Goal: Download file/media

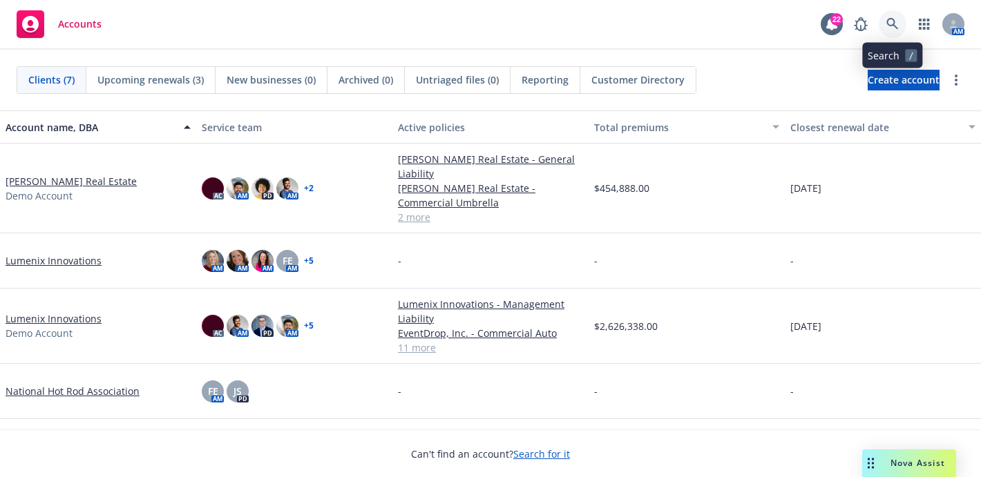
click at [895, 30] on link at bounding box center [893, 24] width 28 height 28
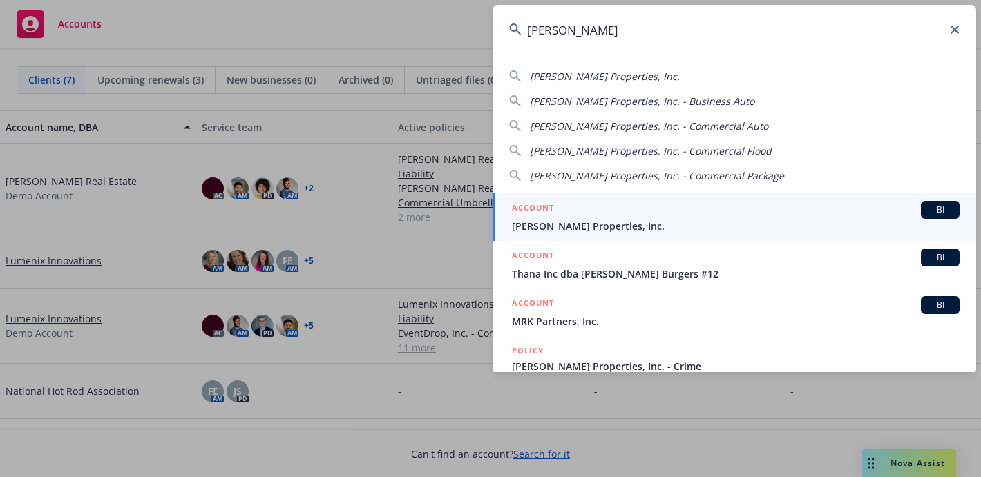
type input "ethan conr"
click at [795, 222] on span "[PERSON_NAME] Properties, Inc." at bounding box center [736, 226] width 448 height 15
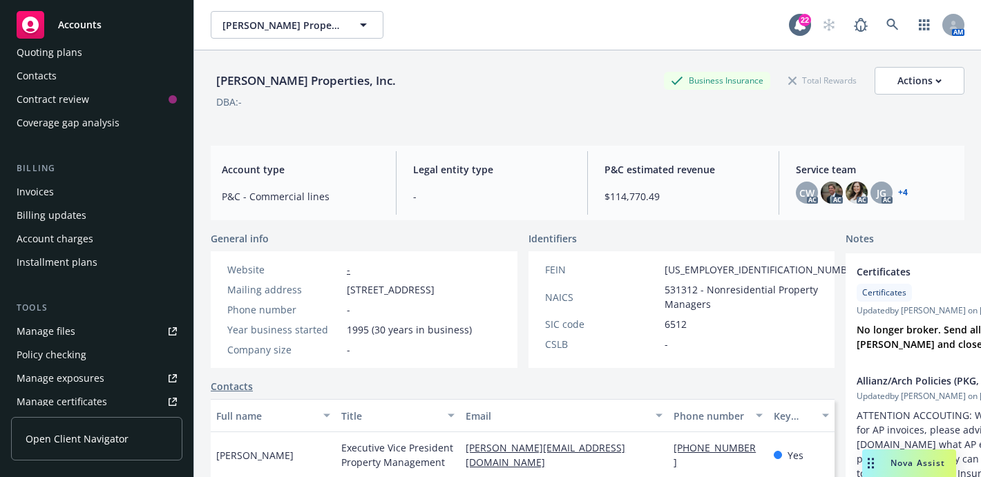
scroll to position [138, 0]
click at [59, 332] on div "Manage files" at bounding box center [46, 330] width 59 height 22
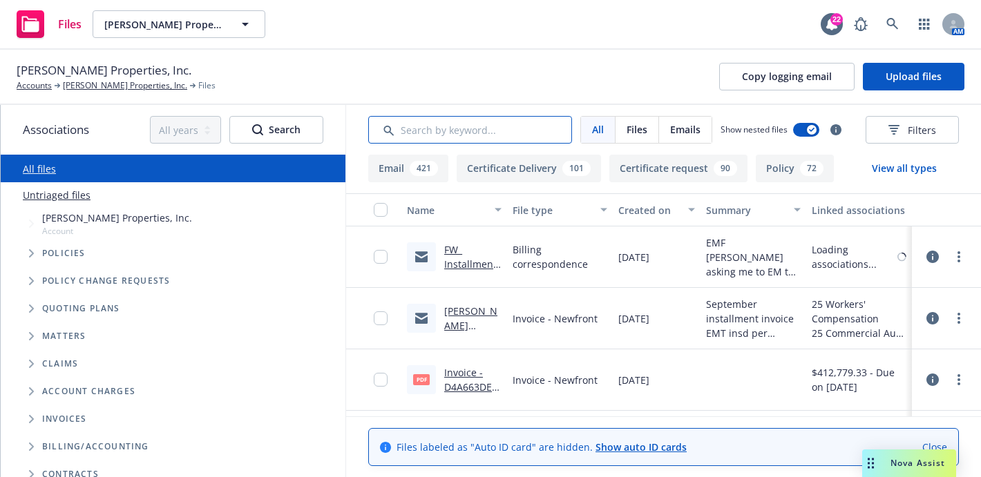
click at [437, 121] on input "Search by keyword..." at bounding box center [470, 130] width 204 height 28
type input "sov"
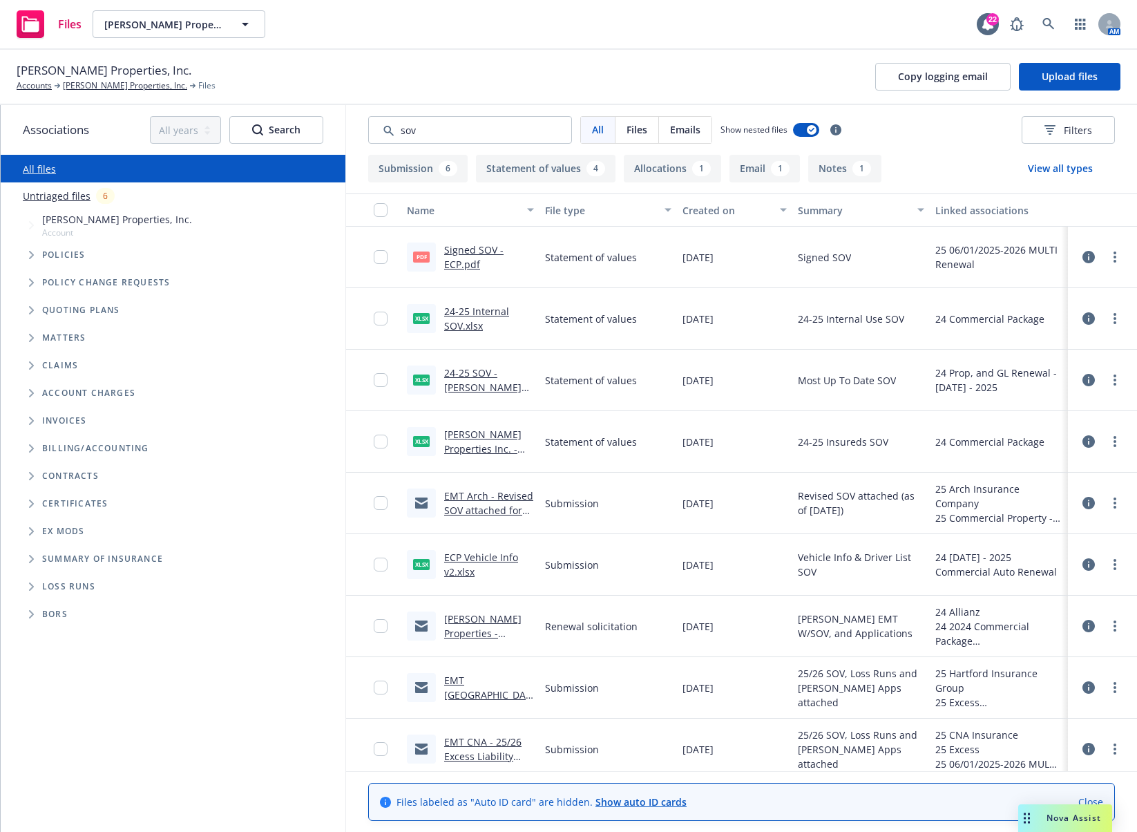
click at [789, 52] on div "[PERSON_NAME] Properties, Inc. Accounts [PERSON_NAME] Properties, Inc. Files Co…" at bounding box center [568, 77] width 1137 height 55
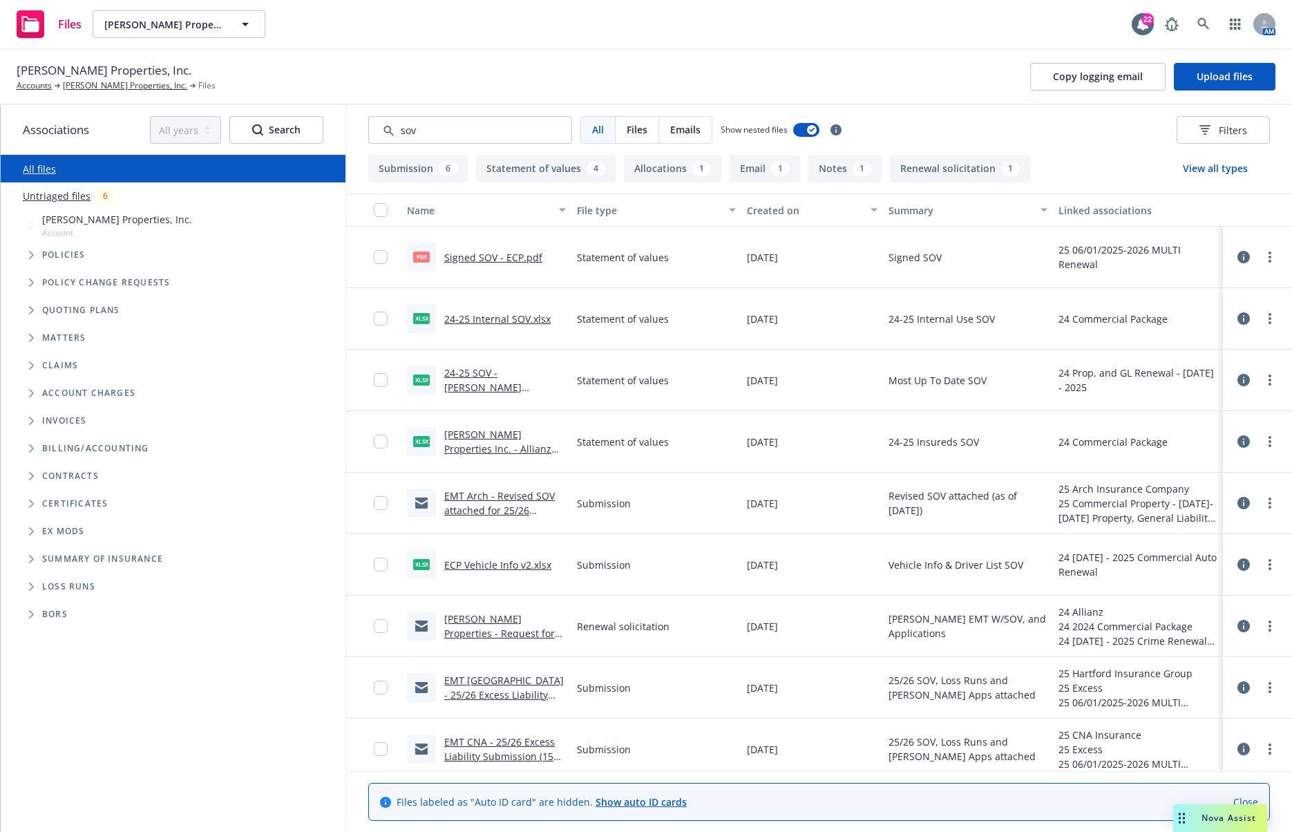
drag, startPoint x: 1291, startPoint y: 42, endPoint x: 1307, endPoint y: 45, distance: 16.1
click at [980, 45] on html "Files [PERSON_NAME] Properties, Inc. [PERSON_NAME] Properties, Inc. 22 AM [PERS…" at bounding box center [646, 416] width 1292 height 832
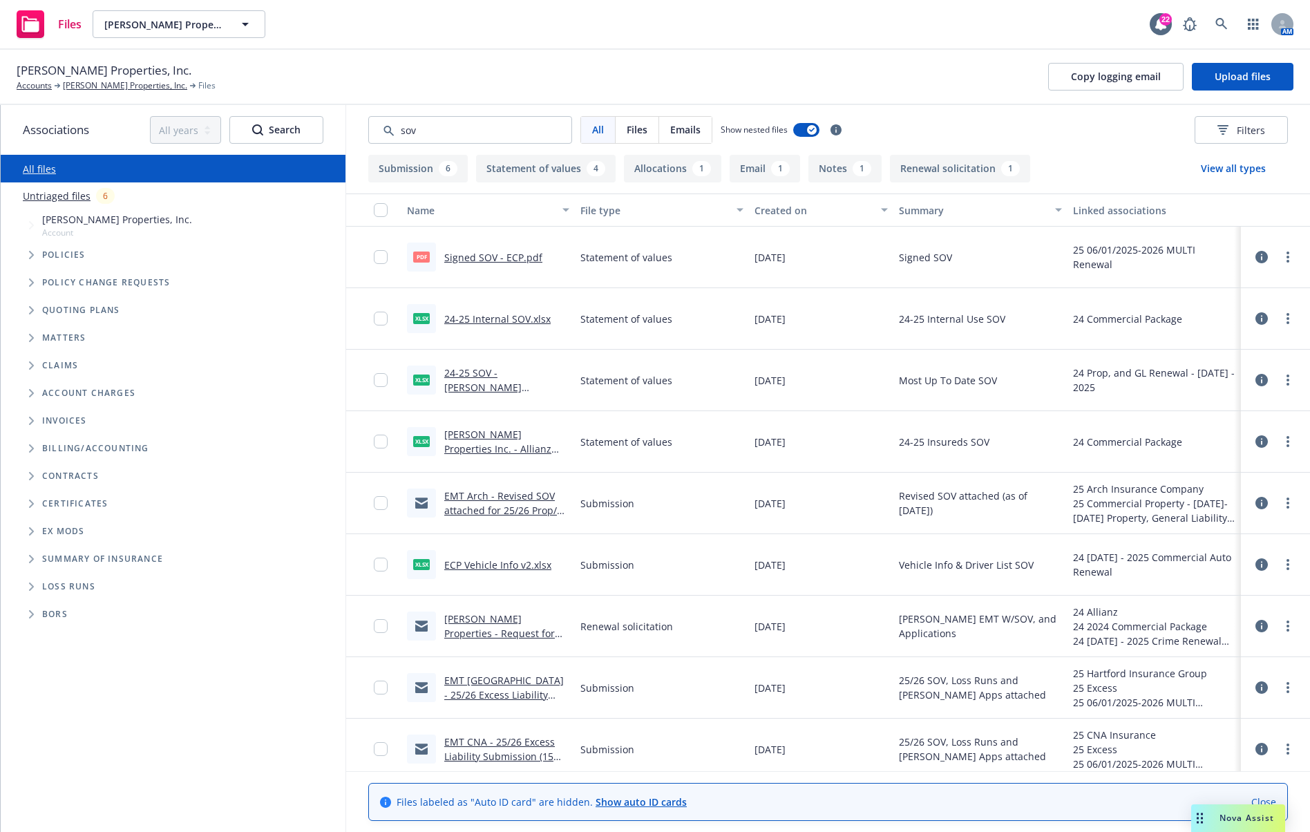
click at [501, 256] on link "Signed SOV - ECP.pdf" at bounding box center [493, 257] width 98 height 13
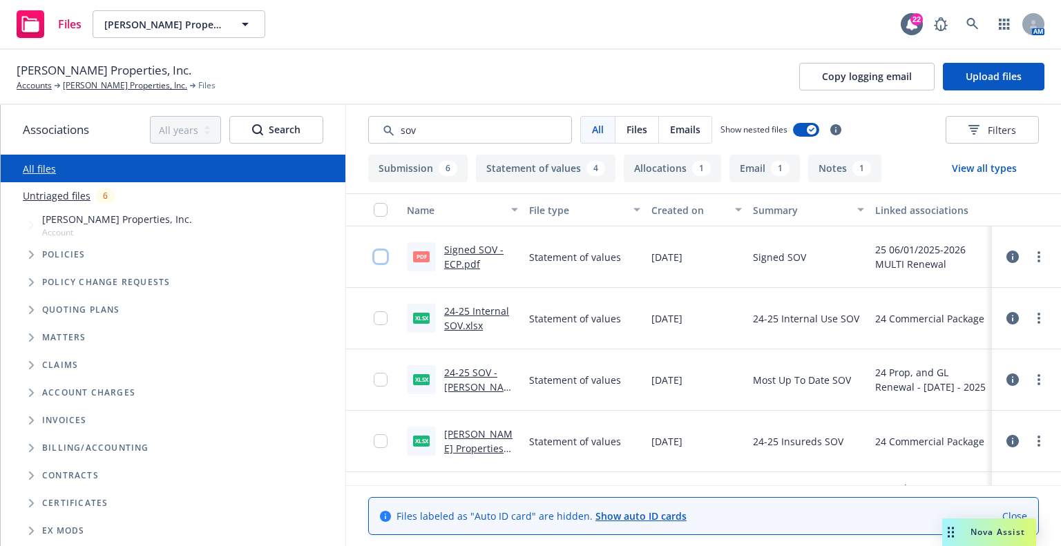
click at [376, 258] on input "checkbox" at bounding box center [381, 257] width 14 height 14
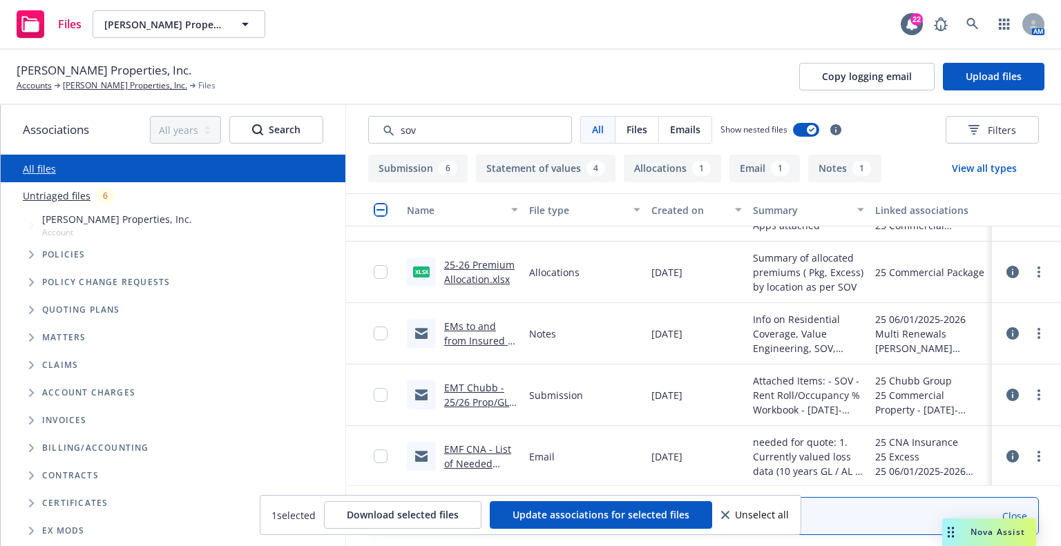
scroll to position [595, 0]
click at [472, 282] on link "25-26 Premium Allocation.xlsx" at bounding box center [479, 272] width 70 height 28
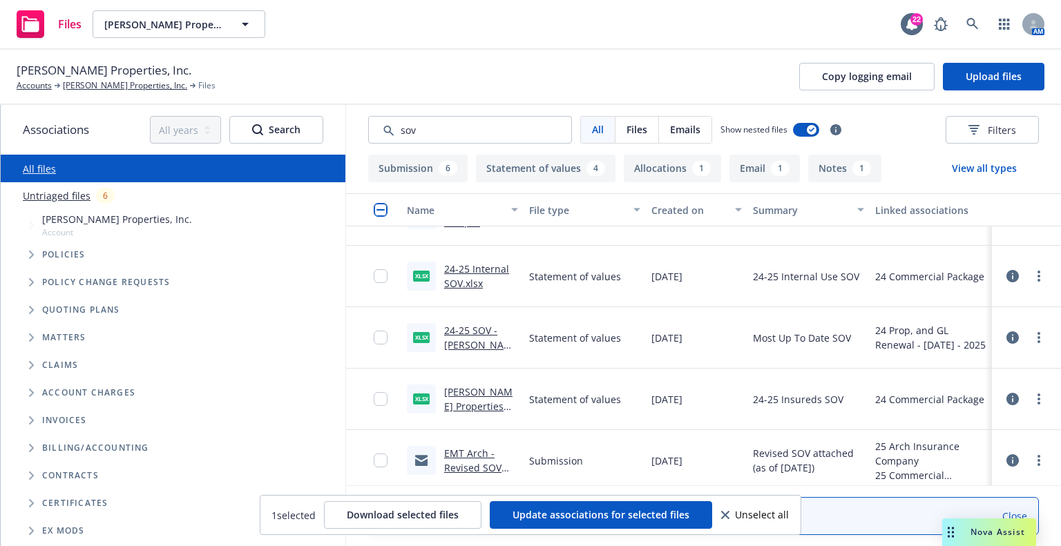
scroll to position [0, 0]
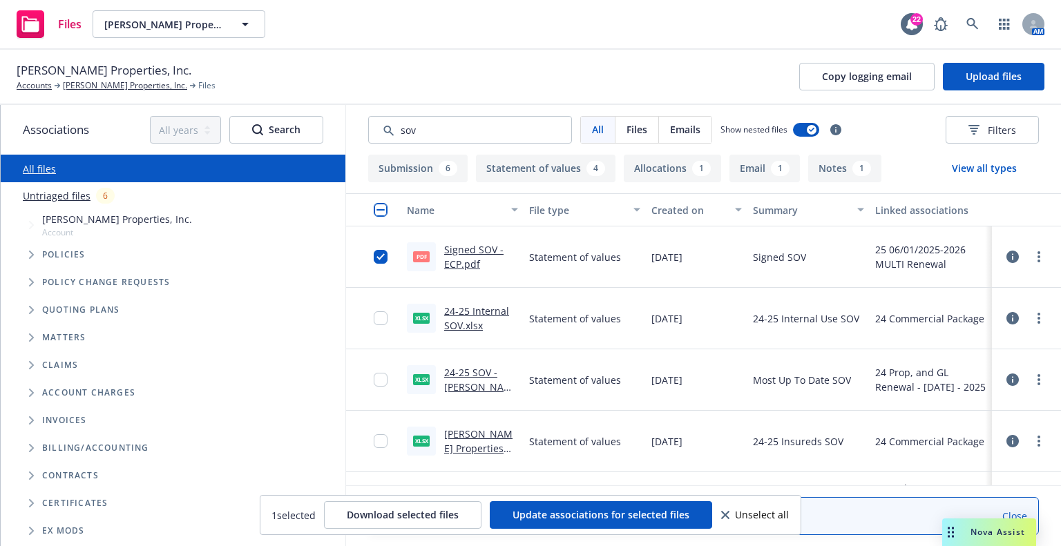
click at [451, 256] on div "Signed SOV - ECP.pdf" at bounding box center [481, 256] width 74 height 29
click at [456, 268] on link "Signed SOV - ECP.pdf" at bounding box center [473, 257] width 59 height 28
click at [544, 166] on button "Statement of values 4" at bounding box center [546, 169] width 140 height 28
click at [414, 173] on button "Submission 6" at bounding box center [417, 169] width 99 height 28
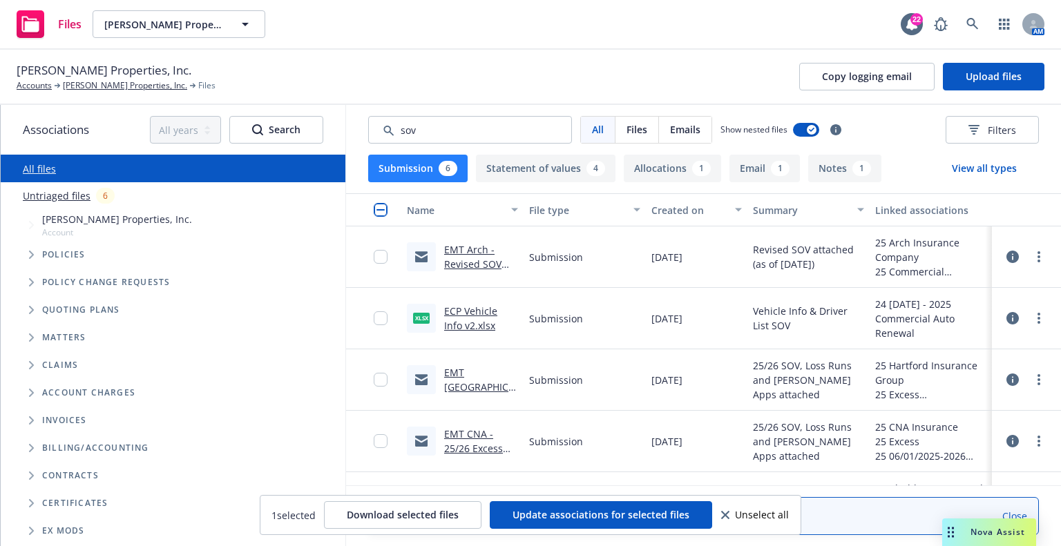
click at [446, 254] on link "EMT Arch - Revised SOV attached for 25/26 Prop/GL PKG Renewal Submission .msg" at bounding box center [476, 293] width 65 height 100
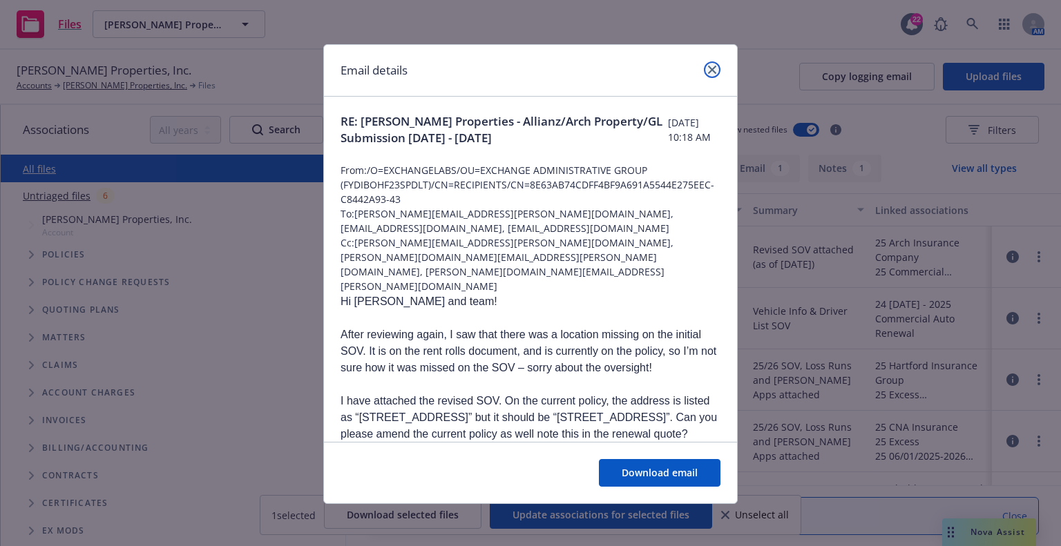
click at [708, 71] on icon "close" at bounding box center [712, 70] width 8 height 8
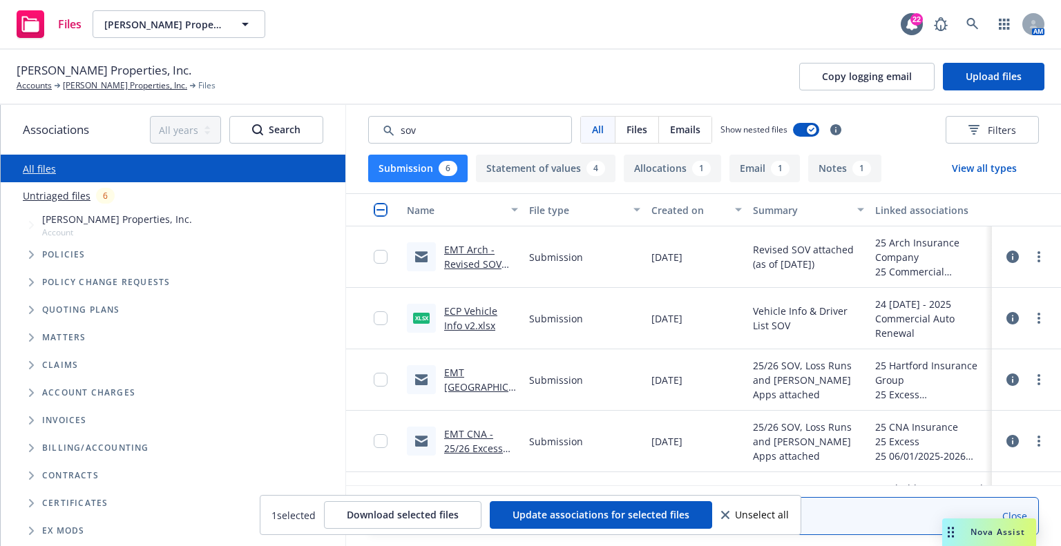
click at [980, 256] on icon at bounding box center [1012, 257] width 12 height 12
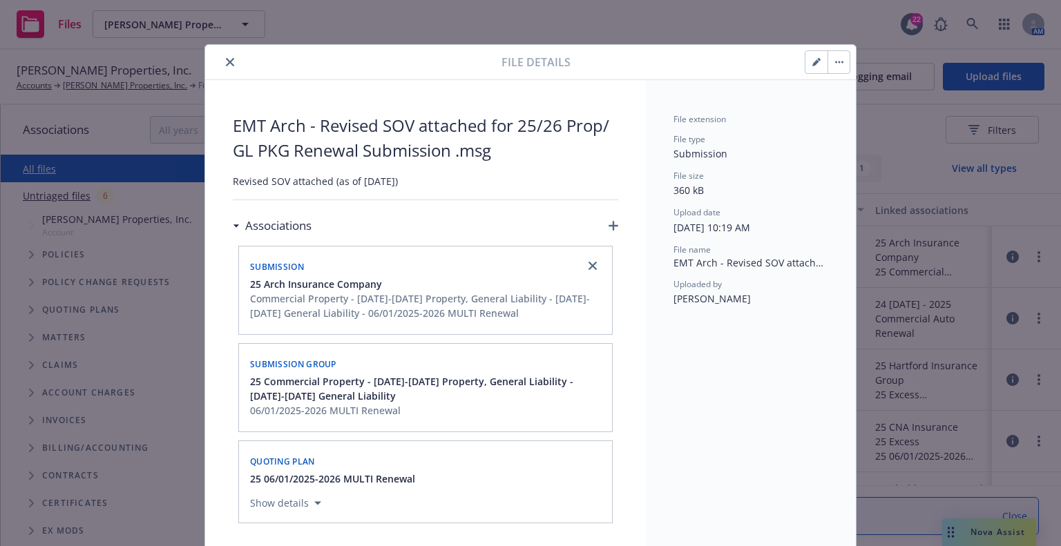
click at [227, 63] on icon "close" at bounding box center [230, 62] width 8 height 8
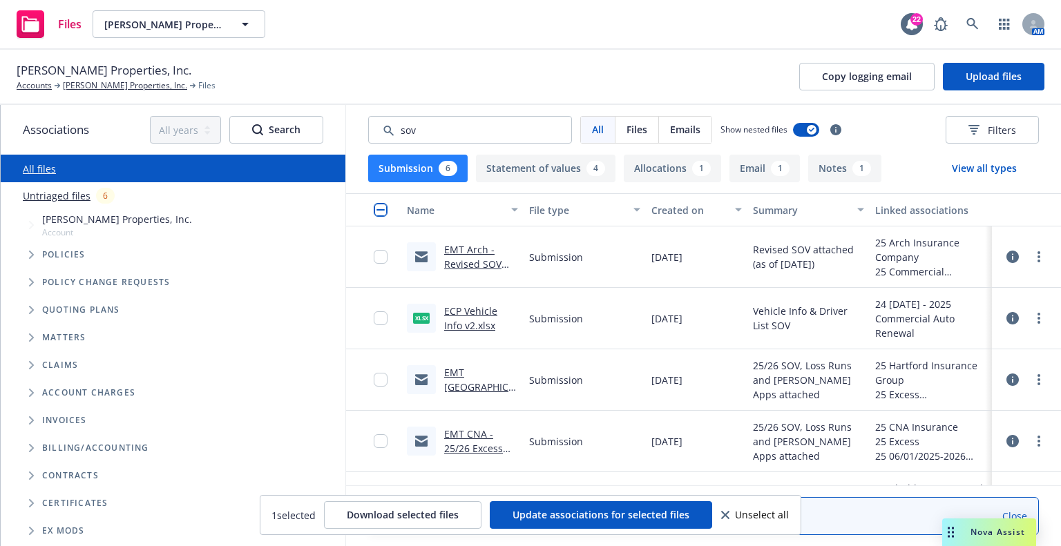
click at [472, 262] on link "EMT Arch - Revised SOV attached for 25/26 Prop/GL PKG Renewal Submission .msg" at bounding box center [476, 293] width 65 height 100
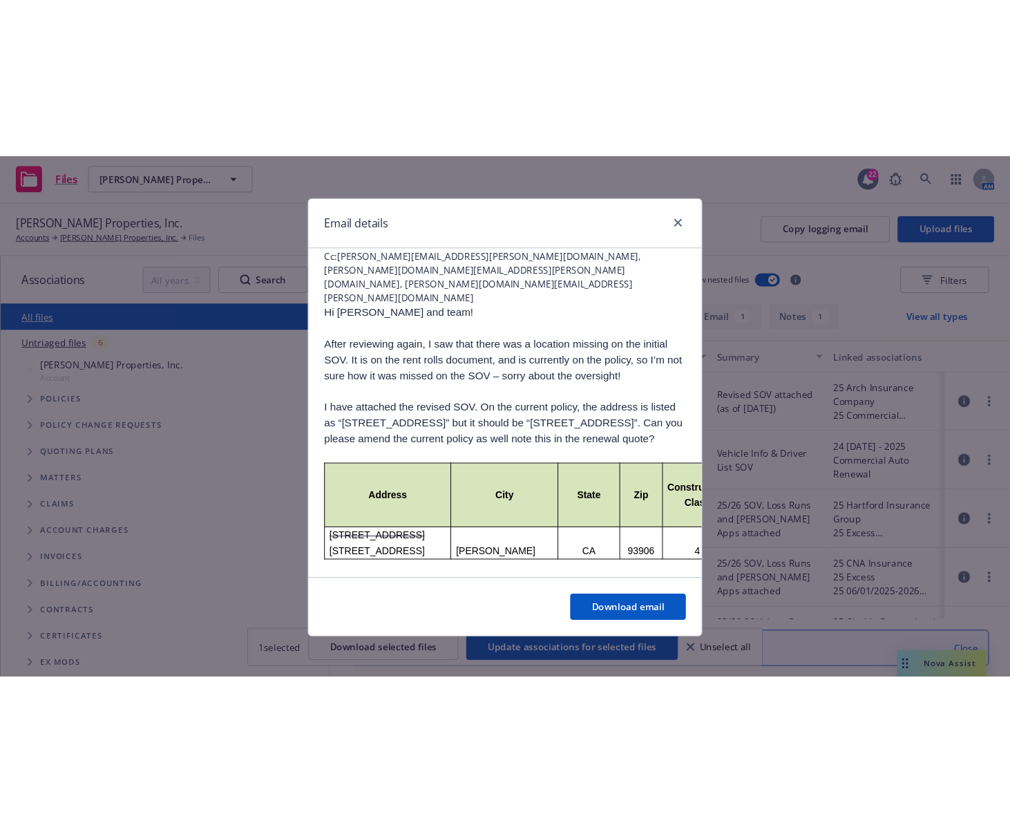
scroll to position [345, 0]
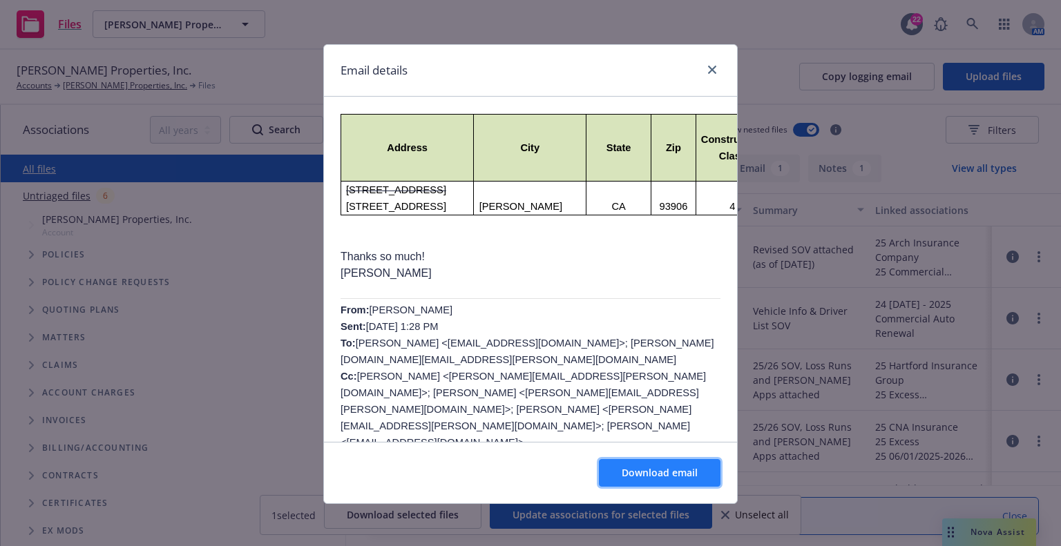
click at [633, 474] on span "Download email" at bounding box center [660, 472] width 76 height 13
click at [710, 66] on icon "close" at bounding box center [712, 70] width 8 height 8
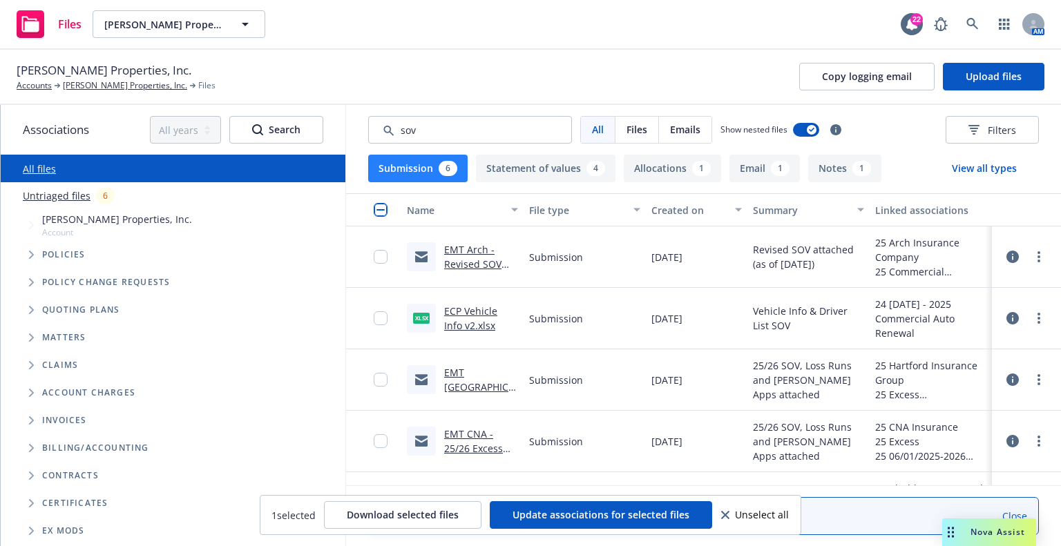
click at [724, 477] on icon at bounding box center [725, 515] width 8 height 8
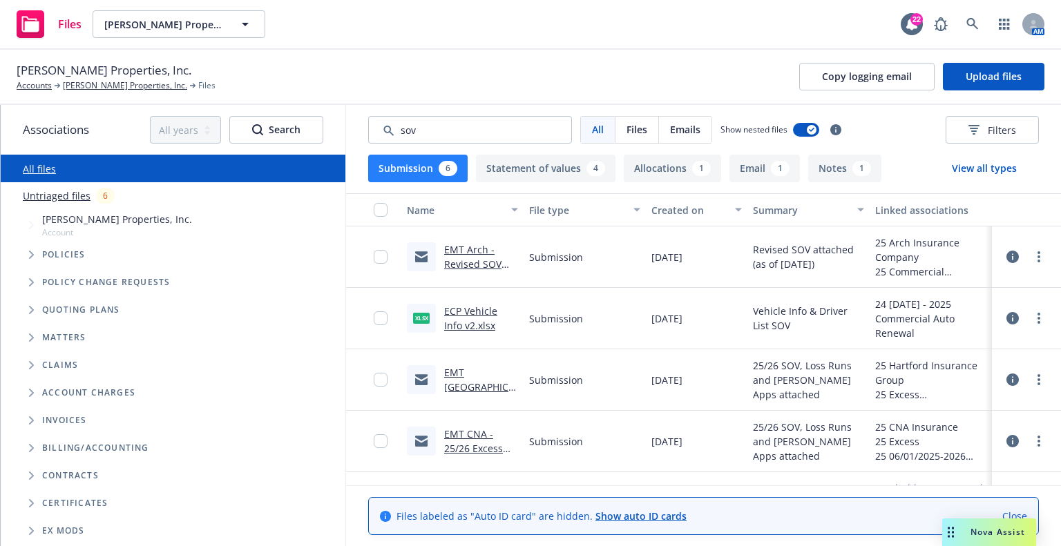
click at [701, 70] on div "[PERSON_NAME] Properties, Inc. Accounts [PERSON_NAME] Properties, Inc. Files Co…" at bounding box center [531, 76] width 1028 height 30
click at [710, 46] on div "Files [PERSON_NAME] Properties, Inc. [PERSON_NAME] Properties, Inc. 22 AM" at bounding box center [530, 25] width 1061 height 50
